Goal: Task Accomplishment & Management: Complete application form

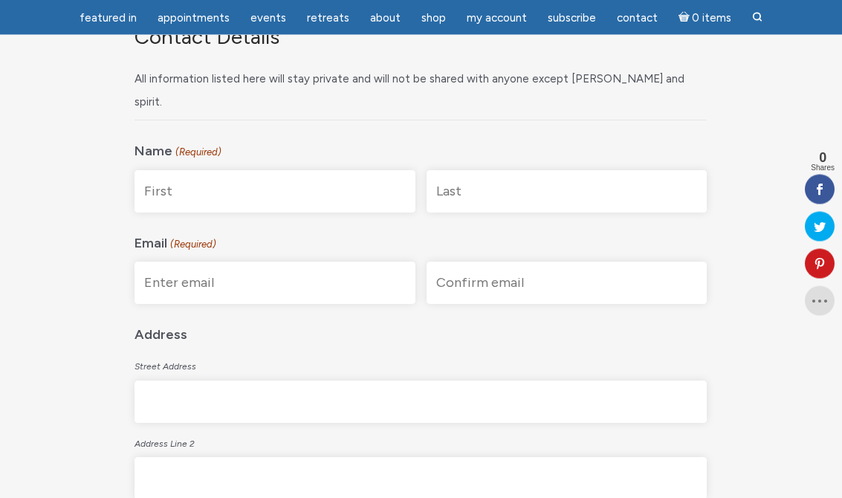
click at [240, 171] on input "First" at bounding box center [274, 192] width 280 height 42
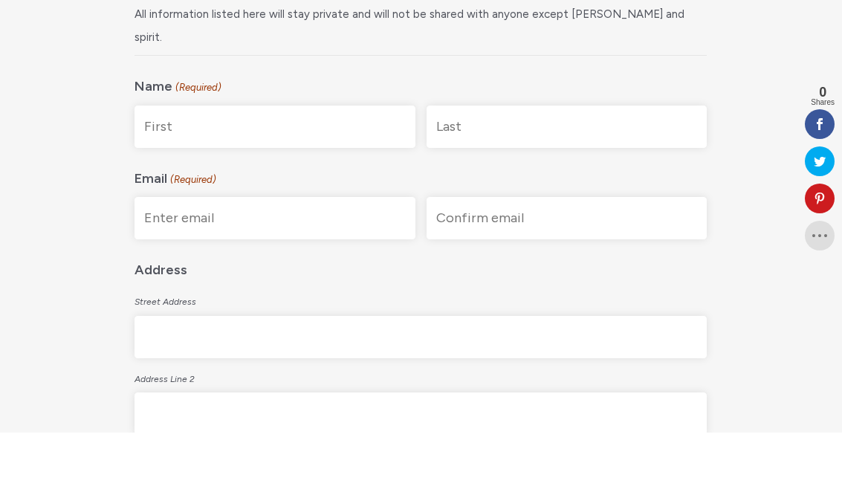
type input "[PERSON_NAME]"
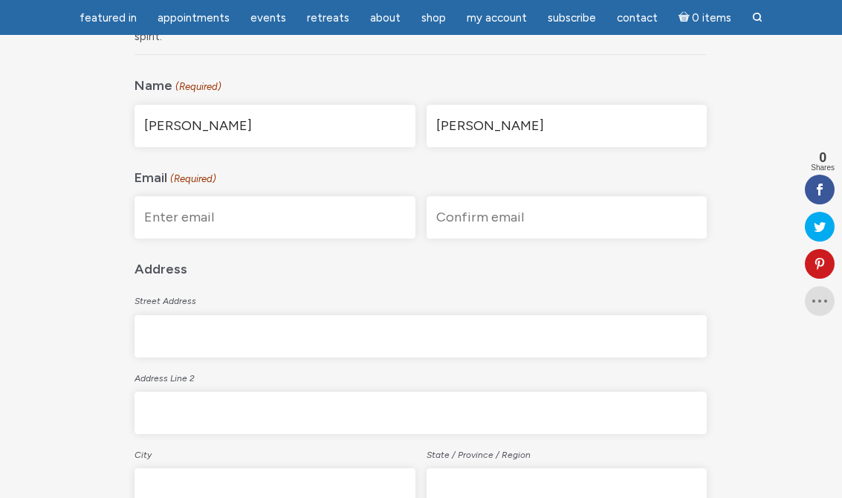
click at [302, 196] on input "Enter Email" at bounding box center [274, 217] width 280 height 42
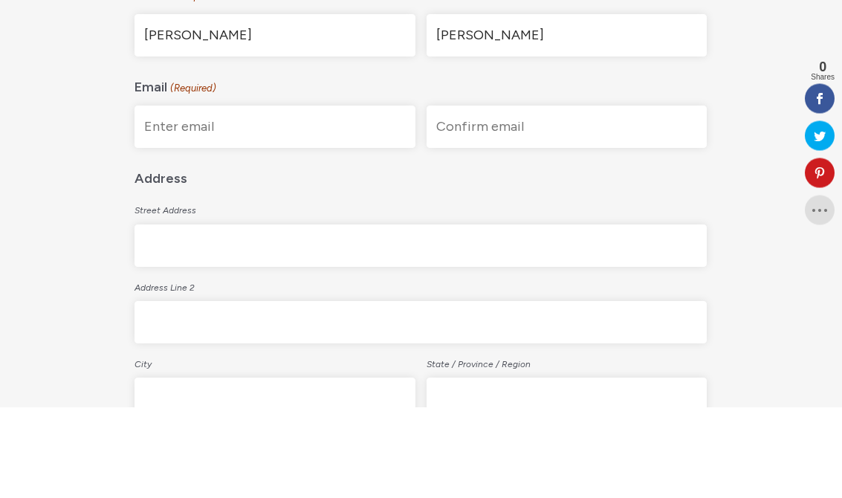
type input "[PERSON_NAME][EMAIL_ADDRESS][DOMAIN_NAME]"
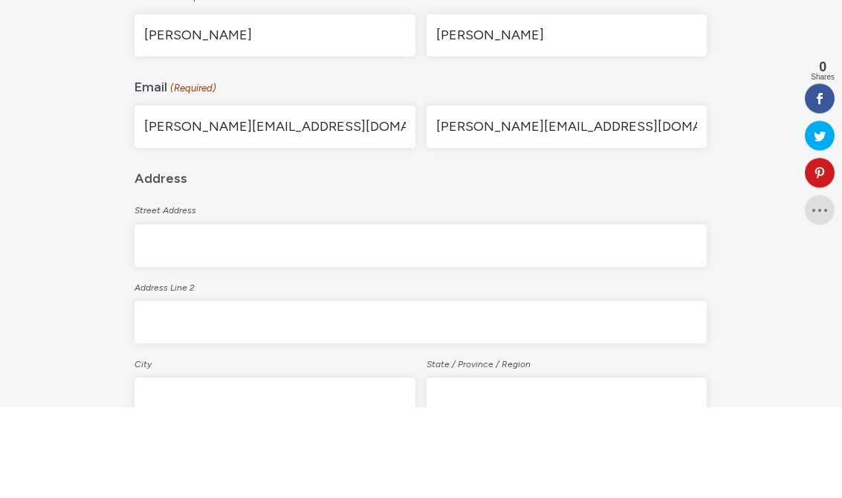
scroll to position [460, 0]
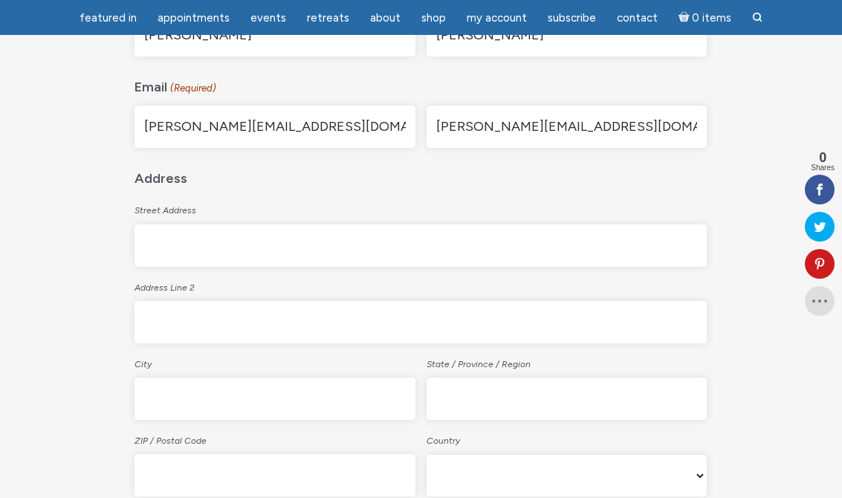
click at [305, 224] on input "Street Address" at bounding box center [420, 245] width 572 height 42
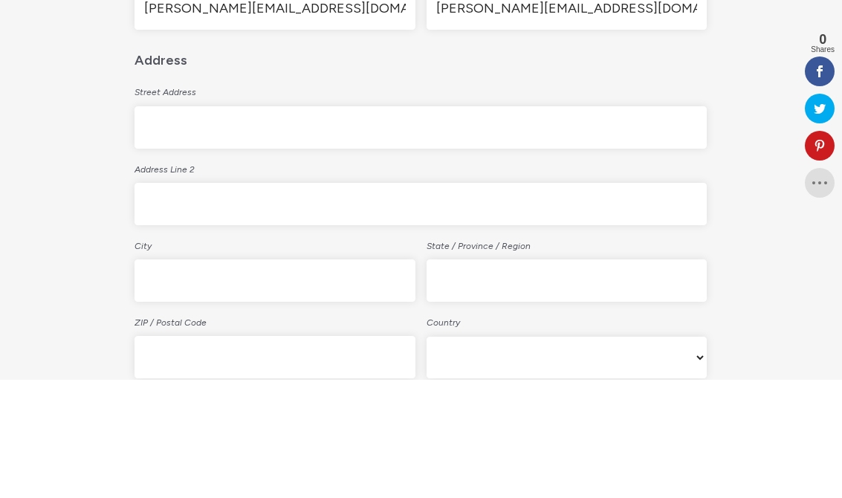
type input "[STREET_ADDRESS]"
type input "Werder"
type input "14542"
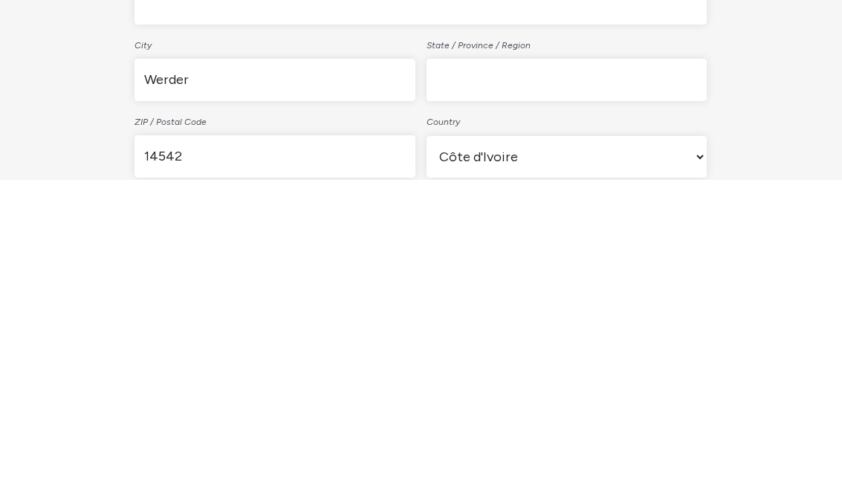
scroll to position [470, 0]
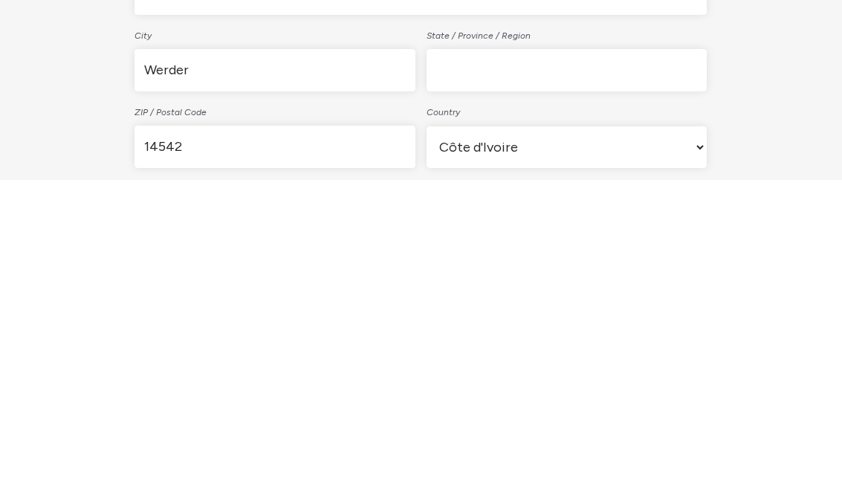
click at [693, 444] on select "Afghanistan Albania Algeria American Samoa Andorra Angola Anguilla Antarctica A…" at bounding box center [566, 465] width 280 height 42
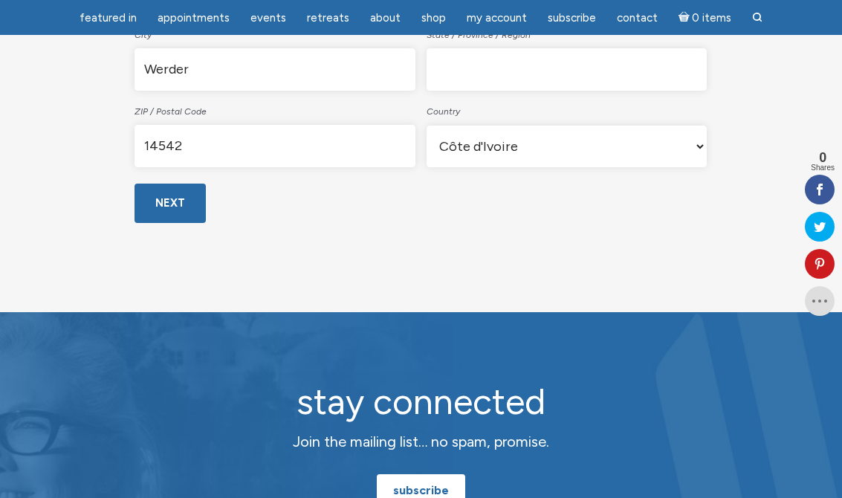
select select "[GEOGRAPHIC_DATA]"
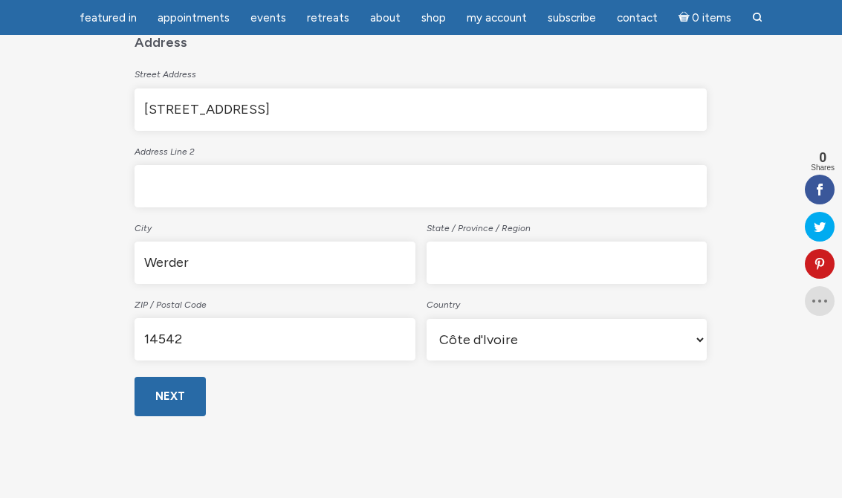
scroll to position [595, 0]
click at [553, 242] on input "State / Province / Region" at bounding box center [566, 263] width 280 height 42
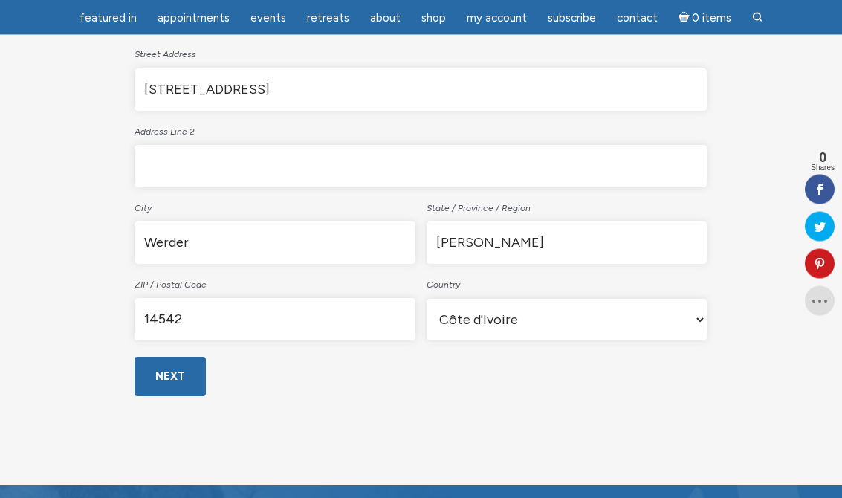
scroll to position [628, 0]
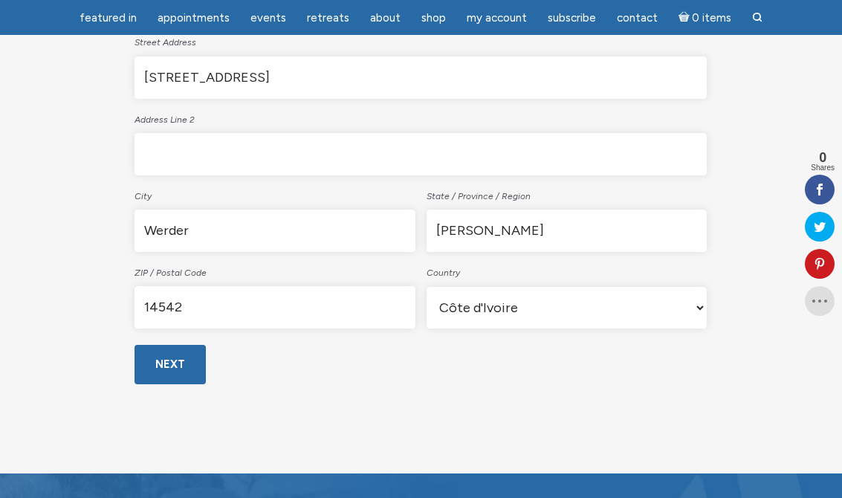
type input "[PERSON_NAME]"
click at [180, 345] on input "Next" at bounding box center [169, 364] width 71 height 39
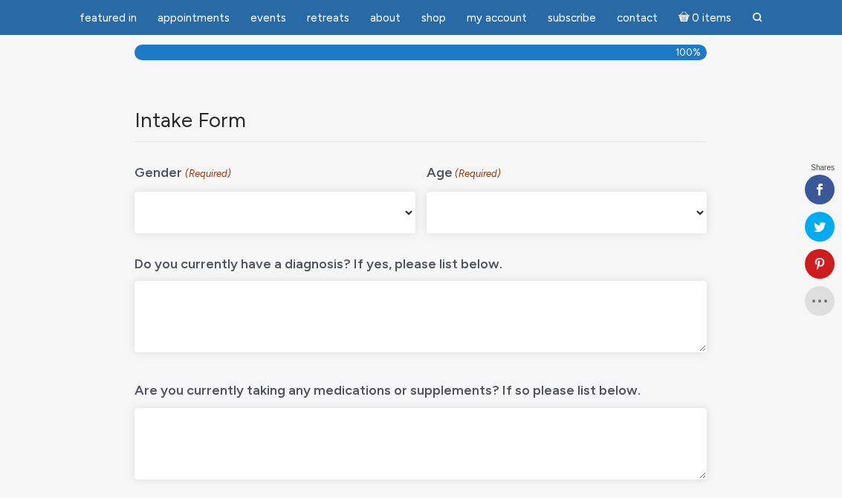
scroll to position [198, 0]
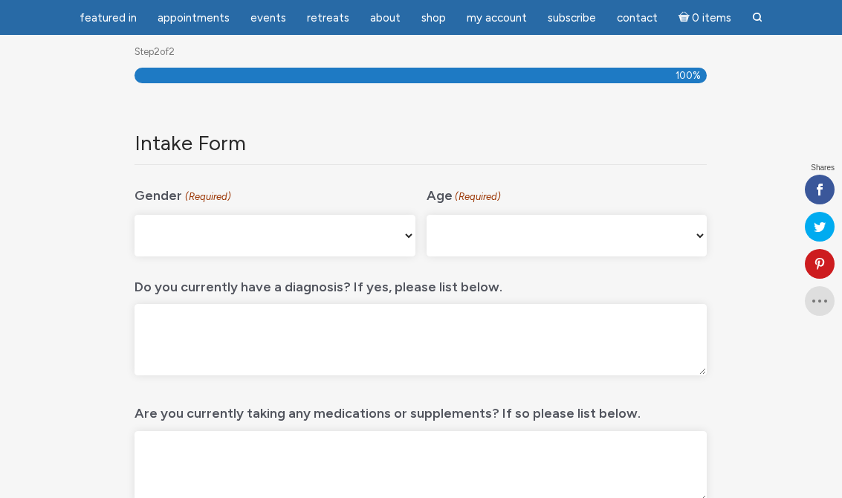
click at [396, 238] on select "[DEMOGRAPHIC_DATA] [DEMOGRAPHIC_DATA] [DEMOGRAPHIC_DATA] [DEMOGRAPHIC_DATA] My …" at bounding box center [274, 236] width 280 height 42
select select "[DEMOGRAPHIC_DATA]"
click at [691, 235] on select "[PHONE_NUMBER] [PHONE_NUMBER] 55-64 65+" at bounding box center [566, 236] width 280 height 42
select select "45-54"
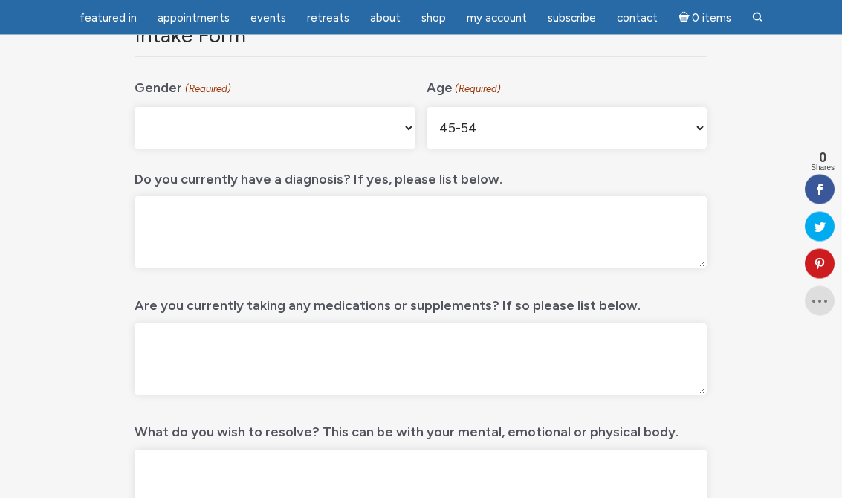
scroll to position [310, 0]
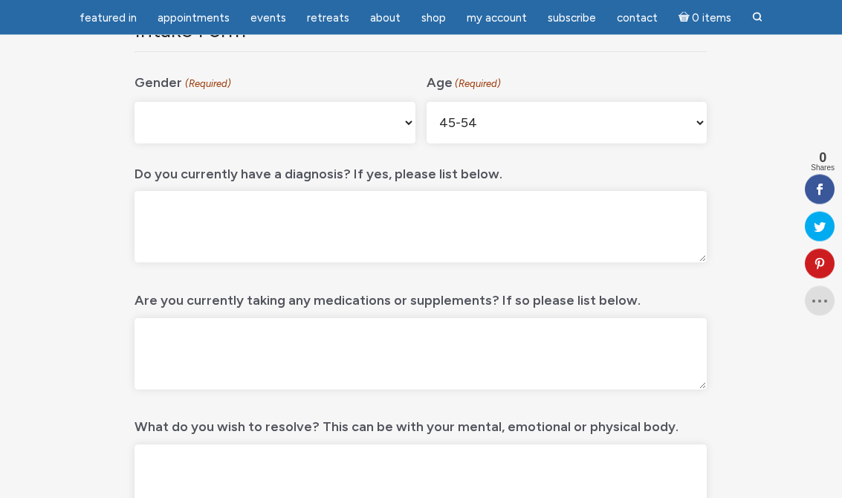
click at [201, 225] on textarea "Do you currently have a diagnosis? If yes, please list below." at bounding box center [420, 227] width 572 height 71
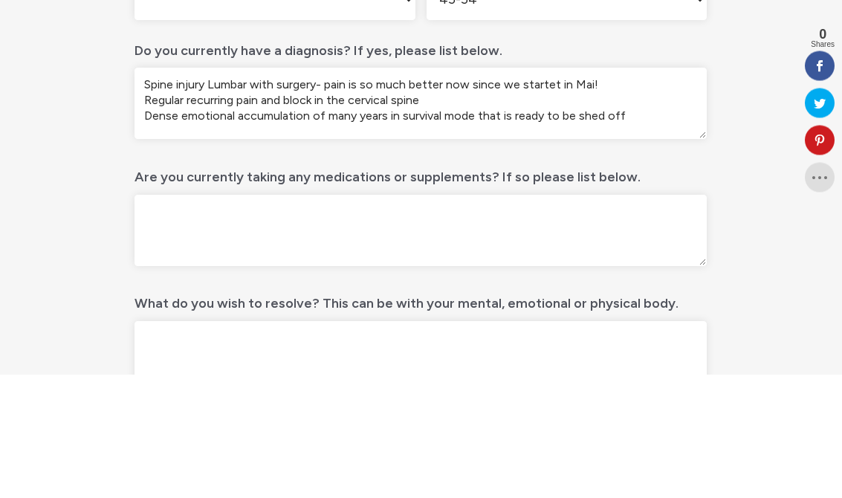
click at [565, 192] on textarea "Spine injury Lumbar with surgery- pain is so much better now since we startet i…" at bounding box center [420, 227] width 572 height 71
click at [322, 192] on textarea "Spine injury Lumbar with surgery- pain is so much better now since we startet w…" at bounding box center [420, 227] width 572 height 71
click at [310, 192] on textarea "Spine injury Lumbar with surgery- pain is so much better now since we startet w…" at bounding box center [420, 227] width 572 height 71
click at [515, 192] on textarea "Spine injury Lumbar with surgery- pain is so much better now since we startet w…" at bounding box center [420, 227] width 572 height 71
click at [653, 192] on textarea "Spine injury Lumbar with surgery- pain is so much better now since we startet w…" at bounding box center [420, 227] width 572 height 71
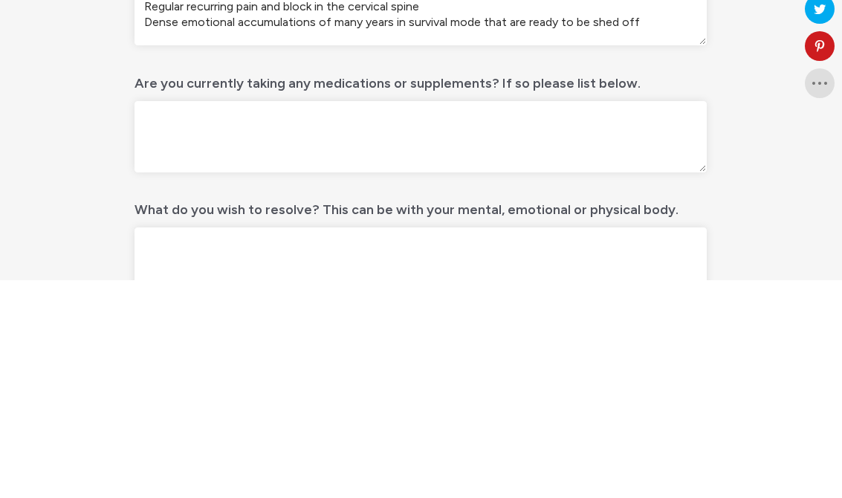
type textarea "Spine injury Lumbar with surgery- pain is so much better now since we startet w…"
click at [247, 319] on textarea "Are you currently taking any medications or supplements? If so please list belo…" at bounding box center [420, 354] width 572 height 71
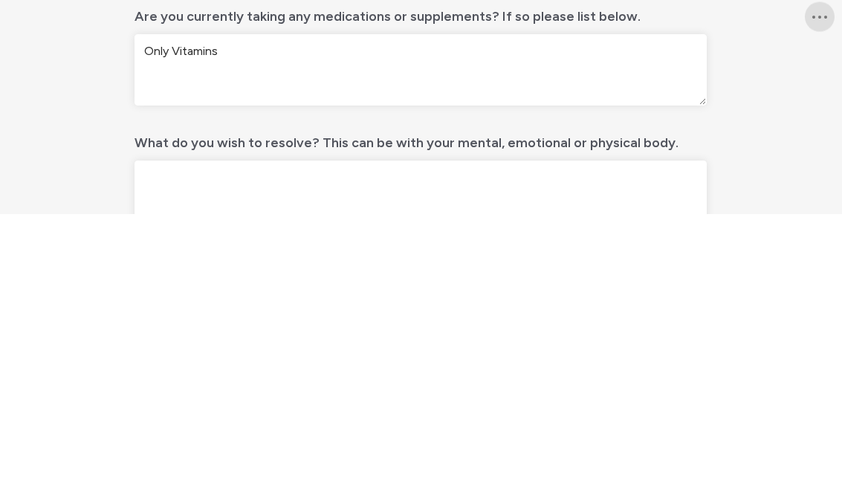
type textarea "Only Vitamins"
click at [254, 445] on textarea "What do you wish to resolve? This can be with your mental, emotional or physica…" at bounding box center [420, 480] width 572 height 71
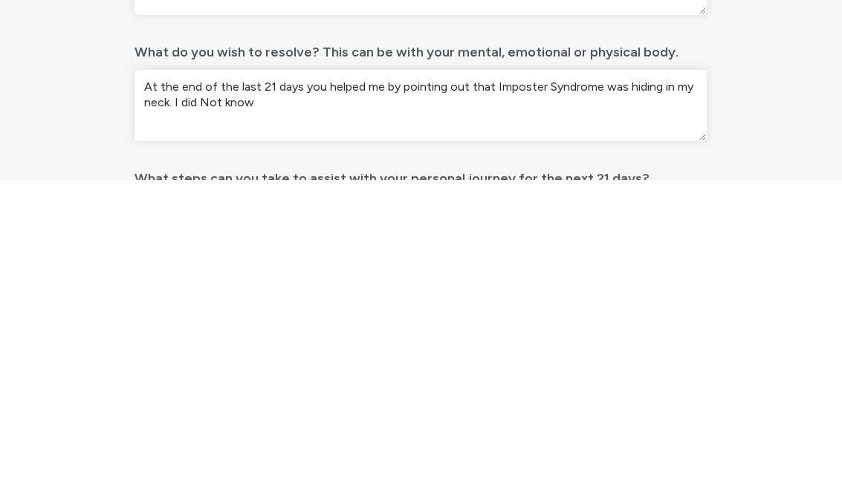
click at [225, 388] on textarea "At the end of the last 21 days you helped me by pointing out that Imposter Synd…" at bounding box center [420, 423] width 572 height 71
click at [284, 388] on textarea "At the end of the last 21 days you helped me by pointing out that Imposter Synd…" at bounding box center [420, 423] width 572 height 71
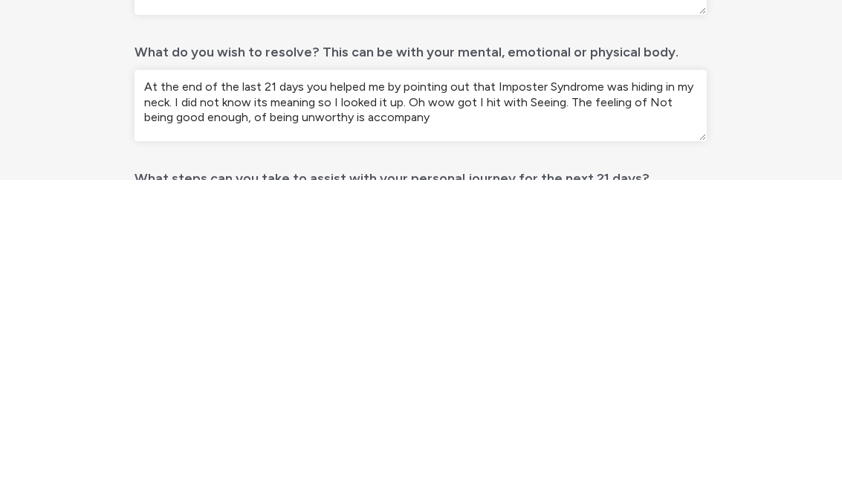
click at [331, 388] on textarea "At the end of the last 21 days you helped me by pointing out that Imposter Synd…" at bounding box center [420, 423] width 572 height 71
click at [333, 388] on textarea "At the end of the last 21 days you helped me by pointing out that Imposter Synd…" at bounding box center [420, 423] width 572 height 71
click at [438, 388] on textarea "At the end of the last 21 days you helped me by pointing out that Imposter Synd…" at bounding box center [420, 423] width 572 height 71
click at [261, 388] on textarea "At the end of the last 21 days you helped me by pointing out that Imposter Synd…" at bounding box center [420, 423] width 572 height 71
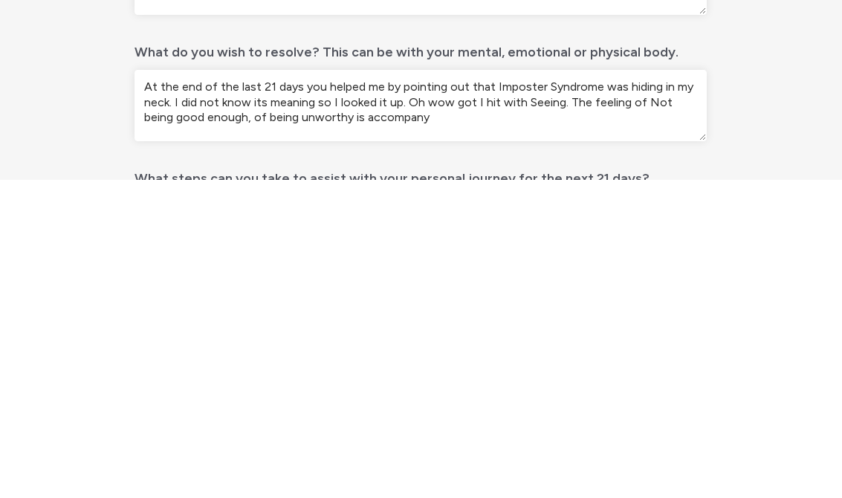
click at [330, 388] on textarea "At the end of the last 21 days you helped me by pointing out that Imposter Synd…" at bounding box center [420, 423] width 572 height 71
click at [472, 388] on textarea "At the end of the last 21 days you helped me by pointing out that Imposter Synd…" at bounding box center [420, 423] width 572 height 71
click at [325, 388] on textarea "At the end of the last 21 days you helped me by pointing out that Imposter Synd…" at bounding box center [420, 423] width 572 height 71
click at [340, 388] on textarea "At the end of the last 21 days you helped me by pointing out that Imposter Synd…" at bounding box center [420, 423] width 572 height 71
click at [366, 388] on textarea "At the end of the last 21 days you helped me by pointing out that Imposter Synd…" at bounding box center [420, 423] width 572 height 71
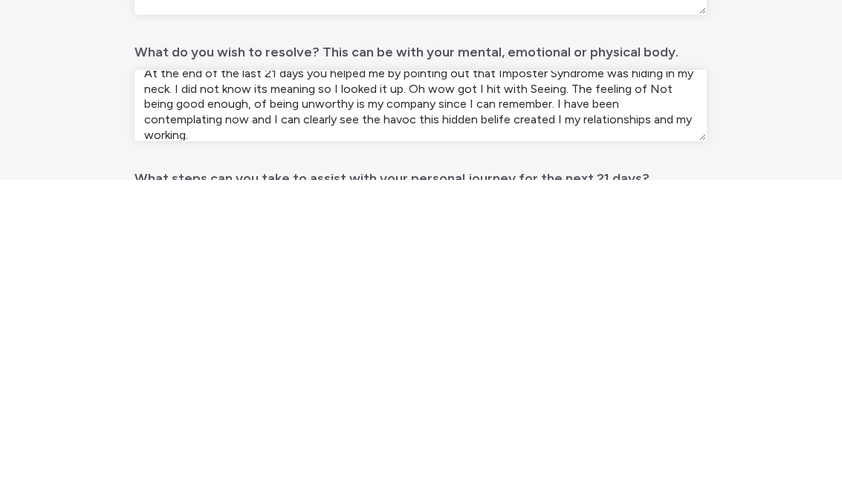
scroll to position [13, 0]
click at [213, 388] on textarea "At the end of the last 21 days you helped me by pointing out that Imposter Synd…" at bounding box center [420, 423] width 572 height 71
click at [293, 388] on textarea "At the end of the last 21 days you helped me by pointing out that Imposter Synd…" at bounding box center [420, 423] width 572 height 71
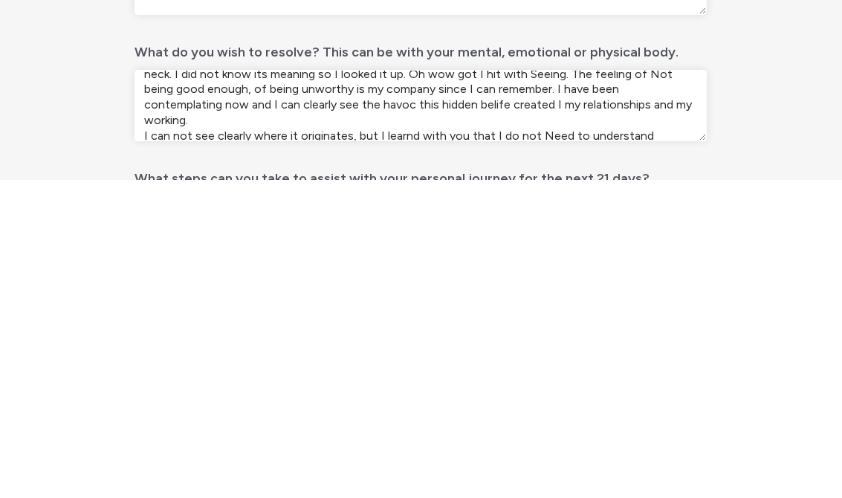
scroll to position [43, 0]
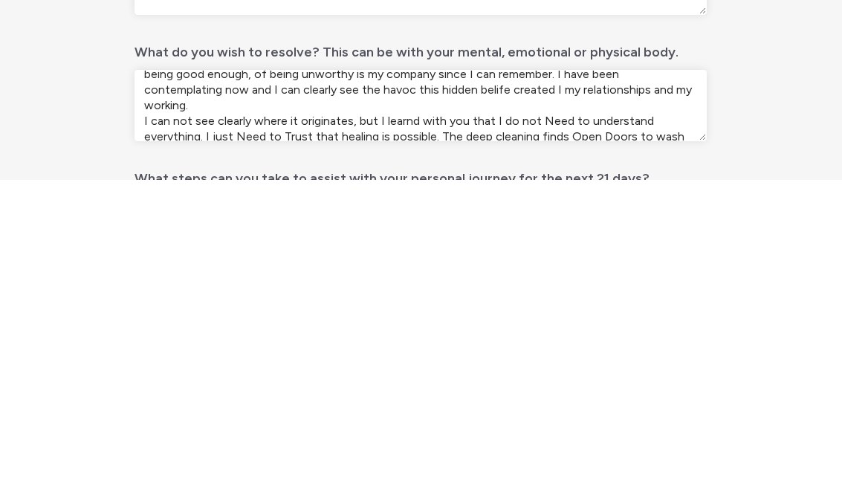
click at [636, 388] on textarea "At the end of the last 21 days you helped me by pointing out that Imposter Synd…" at bounding box center [420, 423] width 572 height 71
click at [588, 388] on textarea "At the end of the last 21 days you helped me by pointing out that Imposter Synd…" at bounding box center [420, 423] width 572 height 71
click at [463, 388] on textarea "At the end of the last 21 days you helped me by pointing out that Imposter Synd…" at bounding box center [420, 423] width 572 height 71
click at [625, 388] on textarea "At the end of the last 21 days you helped me by pointing out that Imposter Synd…" at bounding box center [420, 423] width 572 height 71
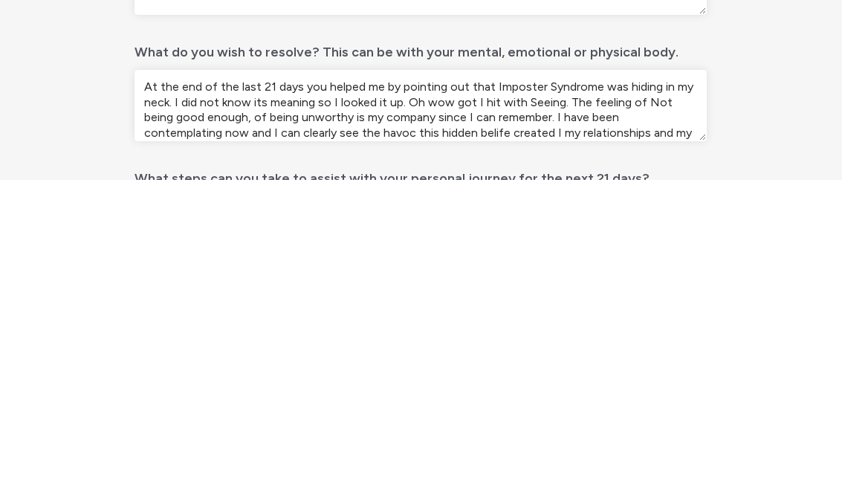
scroll to position [0, 0]
click at [523, 388] on textarea "At the end of the last 21 days you helped me by pointing out that Imposter Synd…" at bounding box center [420, 423] width 572 height 71
click at [331, 388] on textarea "At the end of the last 21 days you helped me by pointing out that Imposter Synd…" at bounding box center [420, 423] width 572 height 71
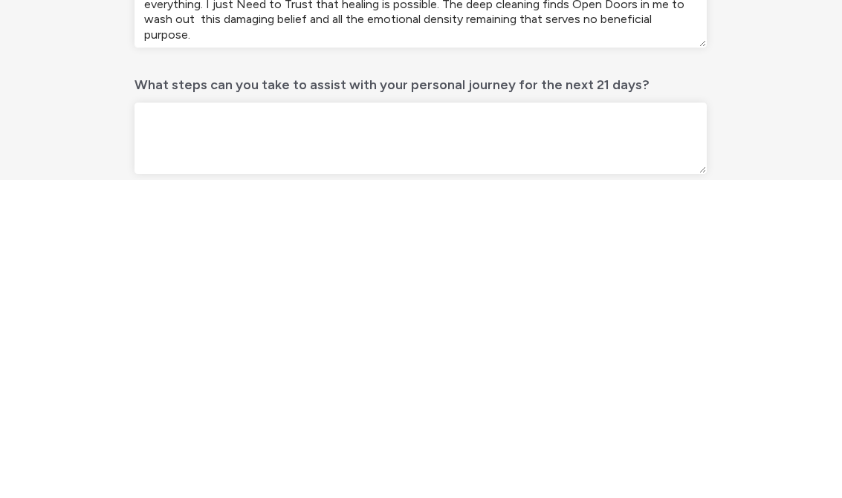
scroll to position [478, 0]
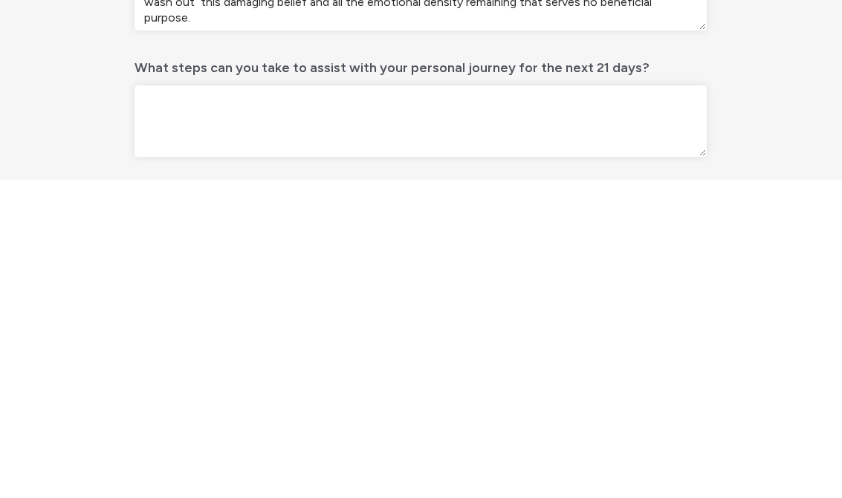
type textarea "At the end of the last 21 days you helped me by pointing out that Imposter Synd…"
click at [183, 403] on textarea "What steps can you take to assist with your personal journey for the next 21 da…" at bounding box center [420, 438] width 572 height 71
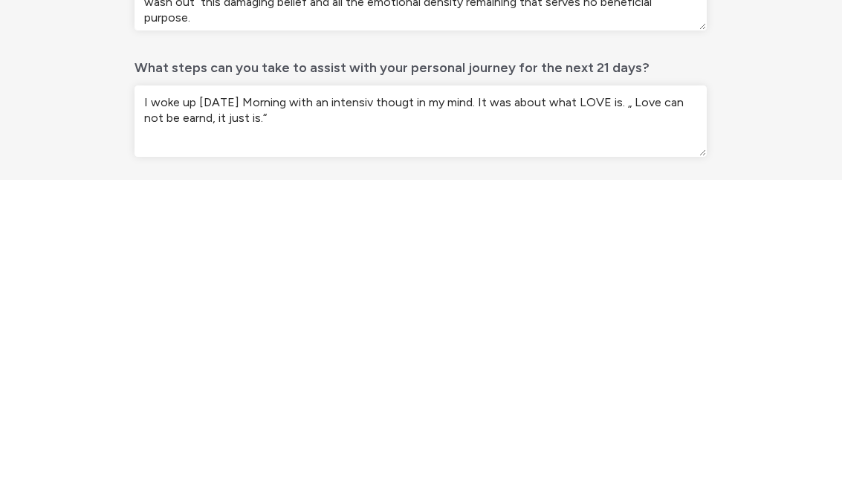
click at [405, 403] on textarea "I woke up [DATE] Morning with an intensiv thougt in my mind. It was about what …" at bounding box center [420, 438] width 572 height 71
click at [286, 403] on textarea "I woke up [DATE] Morning with an intensiv thought in my mind. It was about what…" at bounding box center [420, 438] width 572 height 71
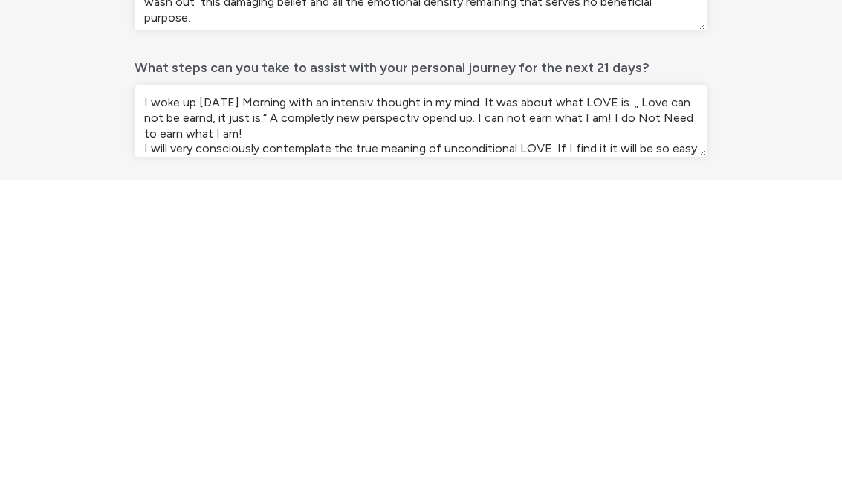
scroll to position [13, 0]
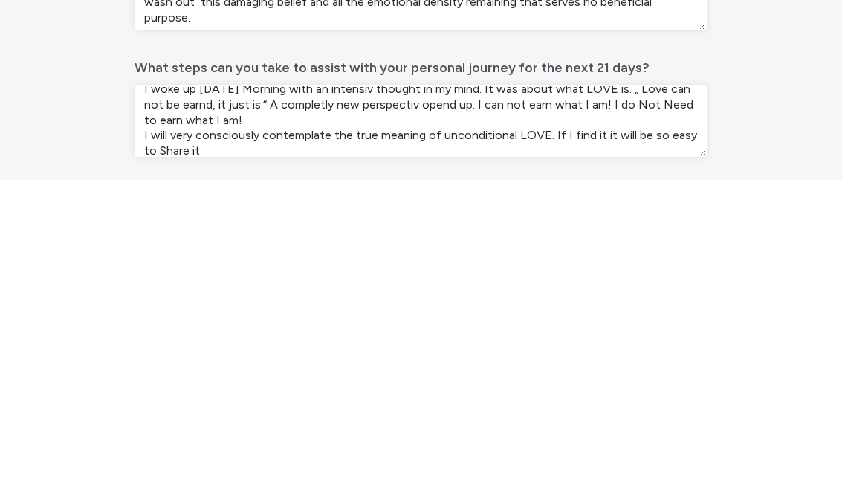
click at [602, 403] on textarea "I woke up [DATE] Morning with an intensiv thought in my mind. It was about what…" at bounding box center [420, 438] width 572 height 71
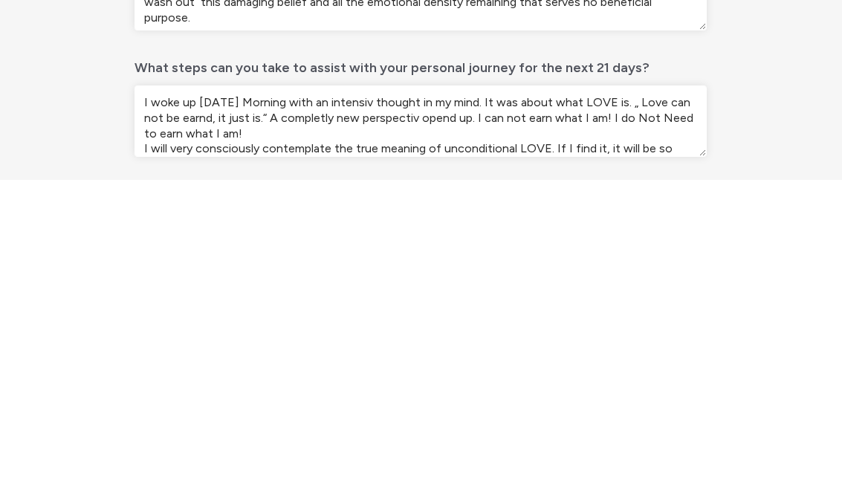
scroll to position [0, 0]
click at [255, 403] on textarea "I woke up [DATE] Morning with an intensiv thought in my mind. It was about what…" at bounding box center [420, 438] width 572 height 71
click at [310, 403] on textarea "I woke up [DATE] Morning with an intensiv thought in my mind. It was about what…" at bounding box center [420, 438] width 572 height 71
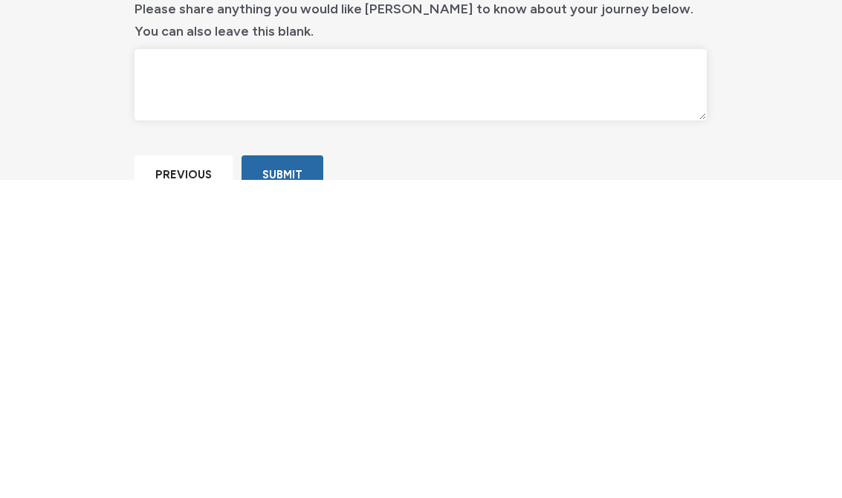
scroll to position [668, 0]
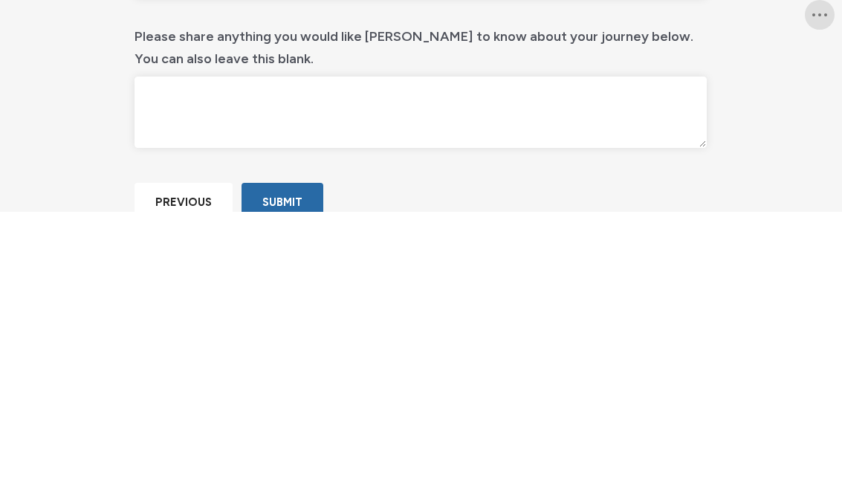
type textarea "I woke up [DATE] Morning with an intensiv thought in my mind. It was about what…"
click at [198, 362] on textarea "Please share anything you would like [PERSON_NAME] to know about your journey b…" at bounding box center [420, 397] width 572 height 71
click at [201, 362] on textarea "I have Not words" at bounding box center [420, 397] width 572 height 71
click at [204, 362] on textarea "I have Not words" at bounding box center [420, 397] width 572 height 71
click at [284, 362] on textarea "I have no words" at bounding box center [420, 397] width 572 height 71
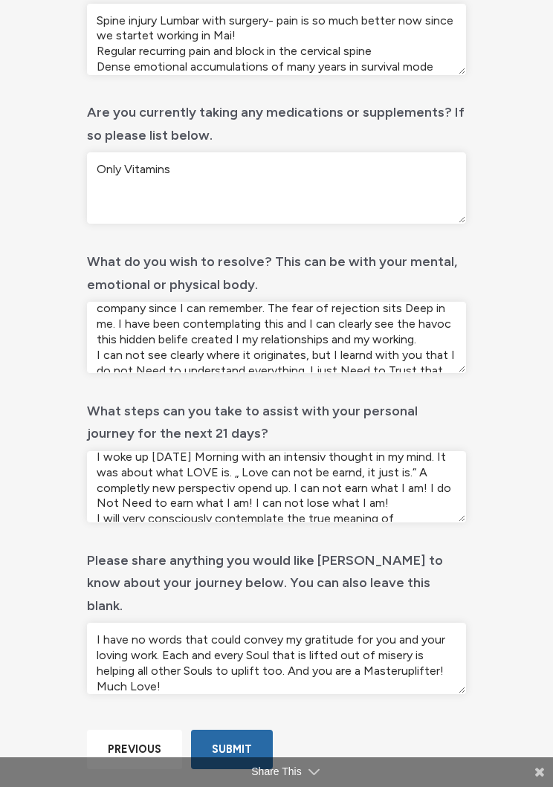
scroll to position [73, 0]
type textarea "I have no words that could convey my gratitude for you and your loving work. Ea…"
click at [452, 319] on textarea "At the end of the last 21 days you helped me by pointing out that Imposter Synd…" at bounding box center [276, 337] width 379 height 71
click at [383, 330] on textarea "At the end of the last 21 days you helped me by pointing out that Imposter Synd…" at bounding box center [276, 337] width 379 height 71
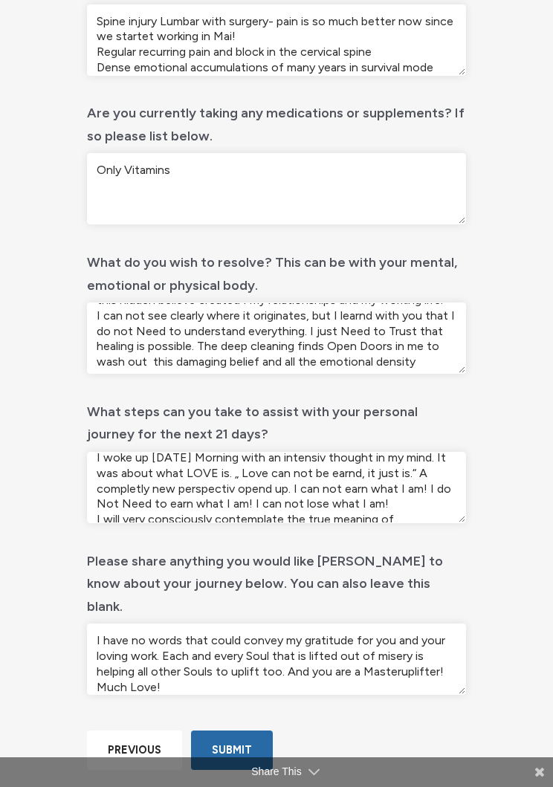
scroll to position [115, 0]
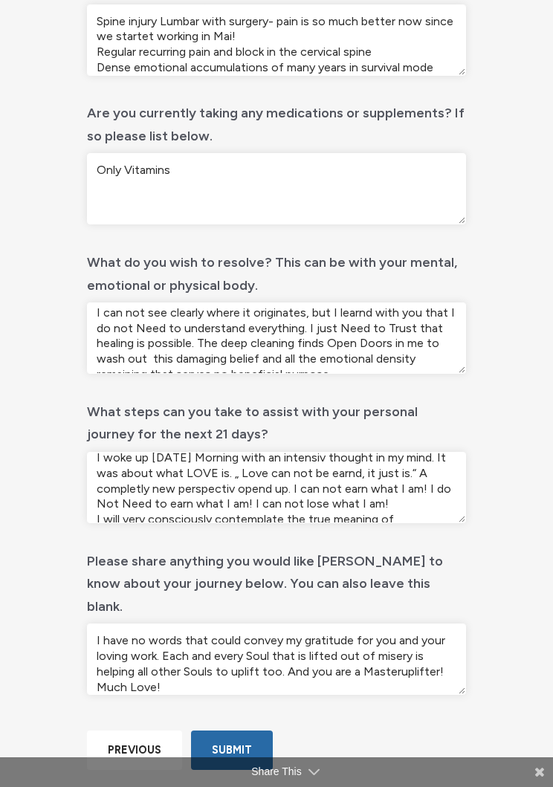
click at [263, 346] on textarea "At the end of the last 21 days you helped me by pointing out that Imposter Synd…" at bounding box center [276, 337] width 379 height 71
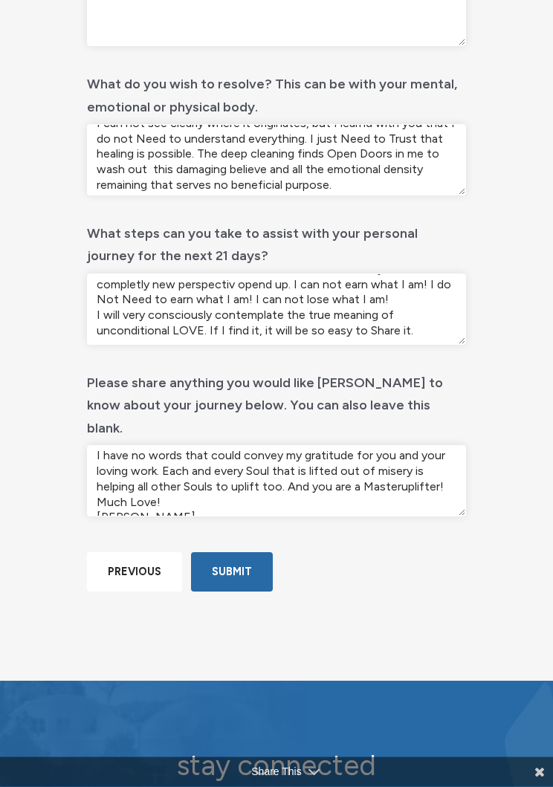
scroll to position [706, 0]
type textarea "At the end of the last 21 days you helped me by pointing out that Imposter Synd…"
click at [247, 497] on input "Submit" at bounding box center [232, 571] width 82 height 39
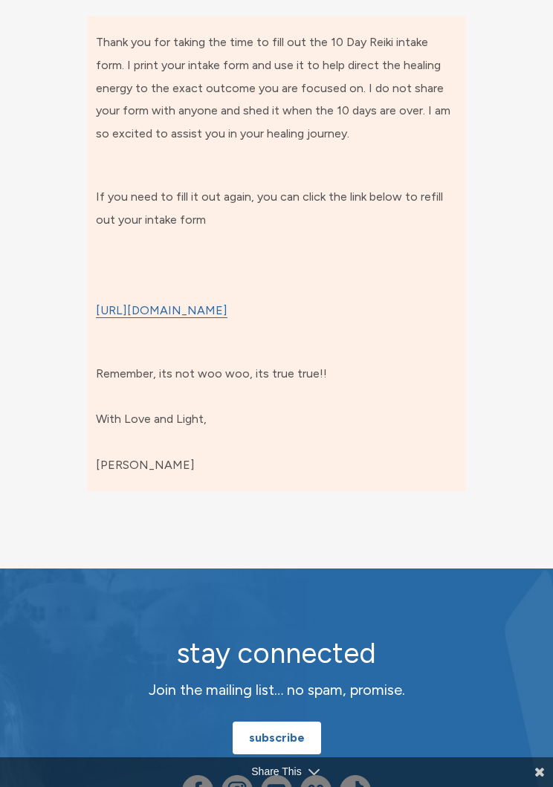
scroll to position [253, 0]
